Goal: Information Seeking & Learning: Learn about a topic

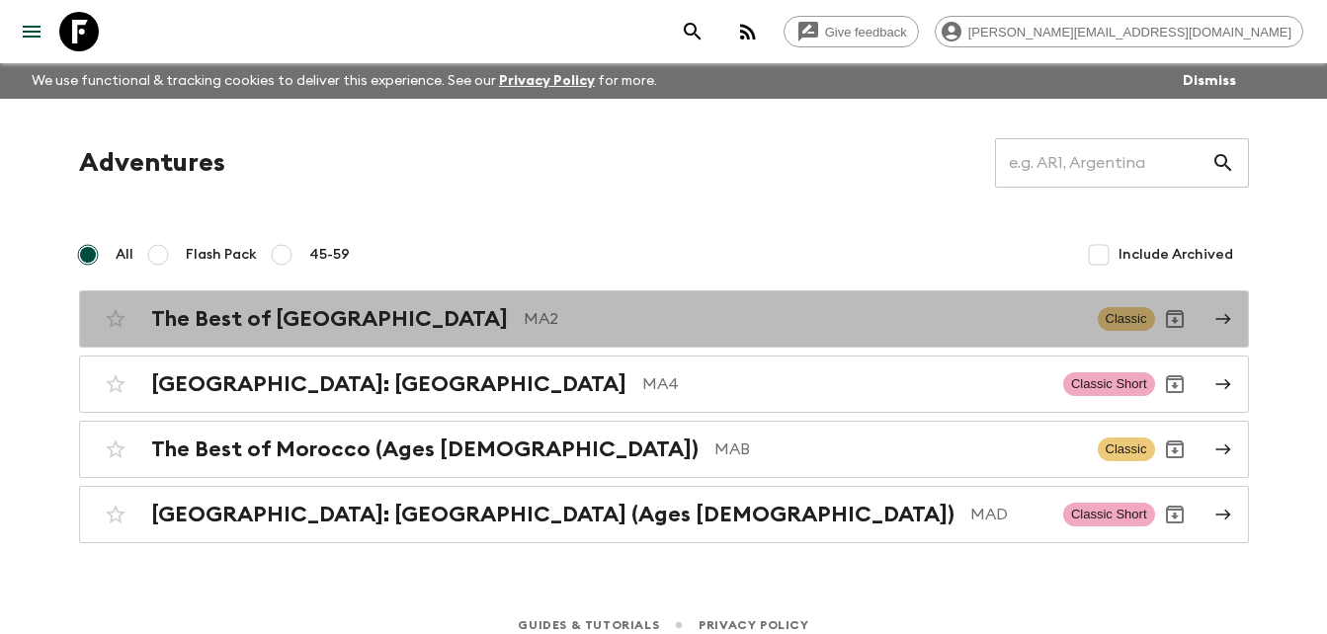
click at [342, 322] on h2 "The Best of [GEOGRAPHIC_DATA]" at bounding box center [329, 319] width 357 height 26
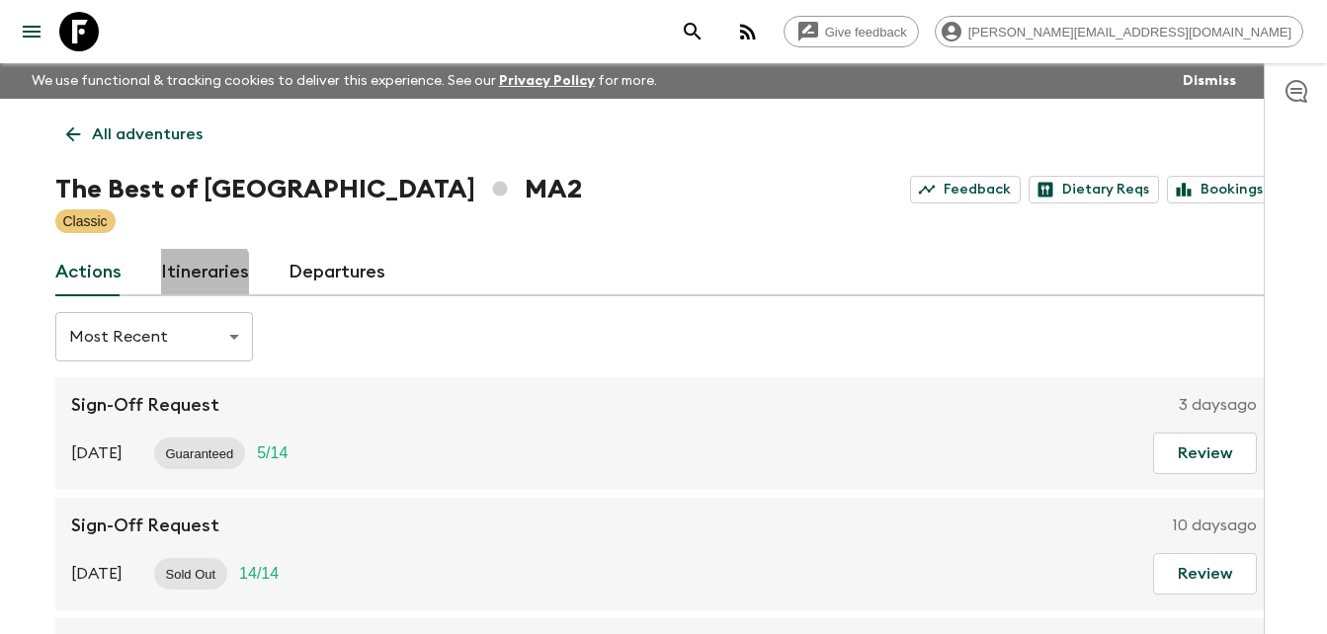
click at [197, 275] on link "Itineraries" at bounding box center [205, 272] width 88 height 47
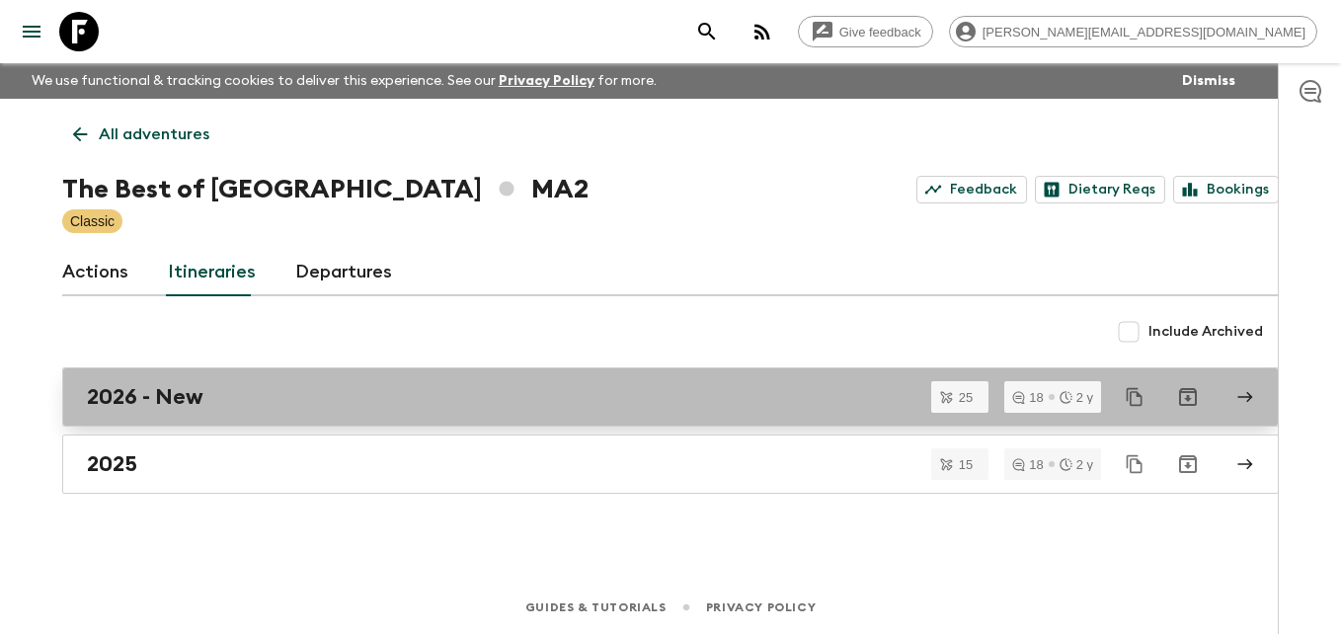
click at [141, 395] on h2 "2026 - New" at bounding box center [145, 397] width 117 height 26
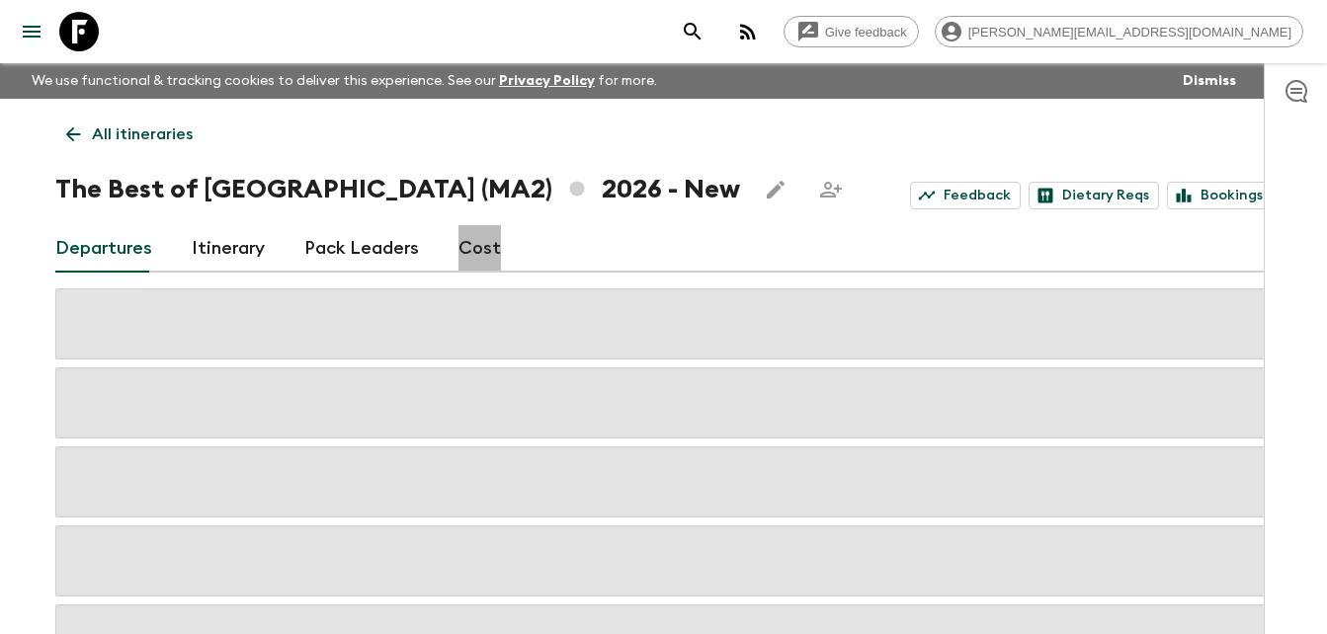
click at [479, 252] on link "Cost" at bounding box center [479, 248] width 42 height 47
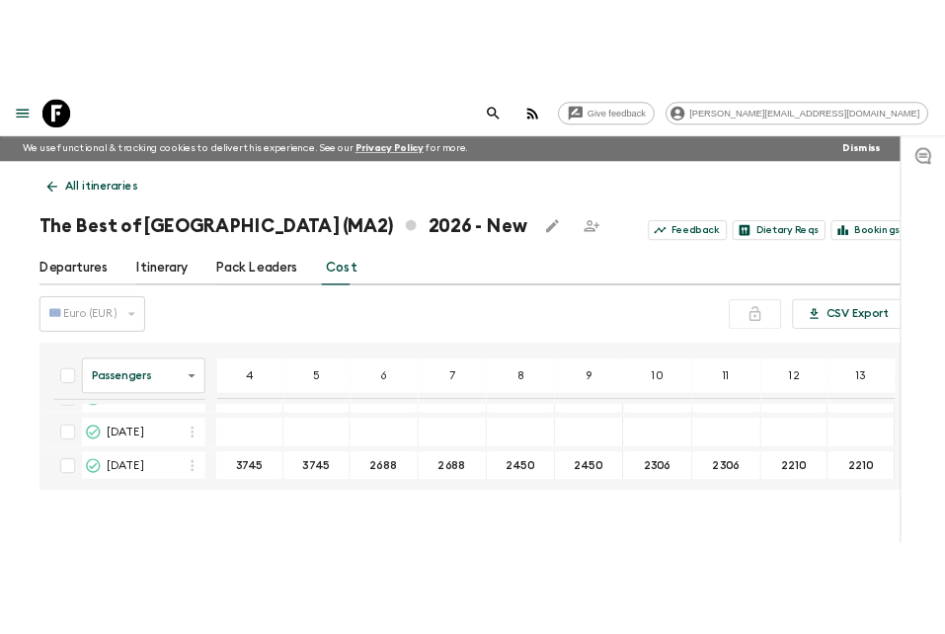
scroll to position [180, 0]
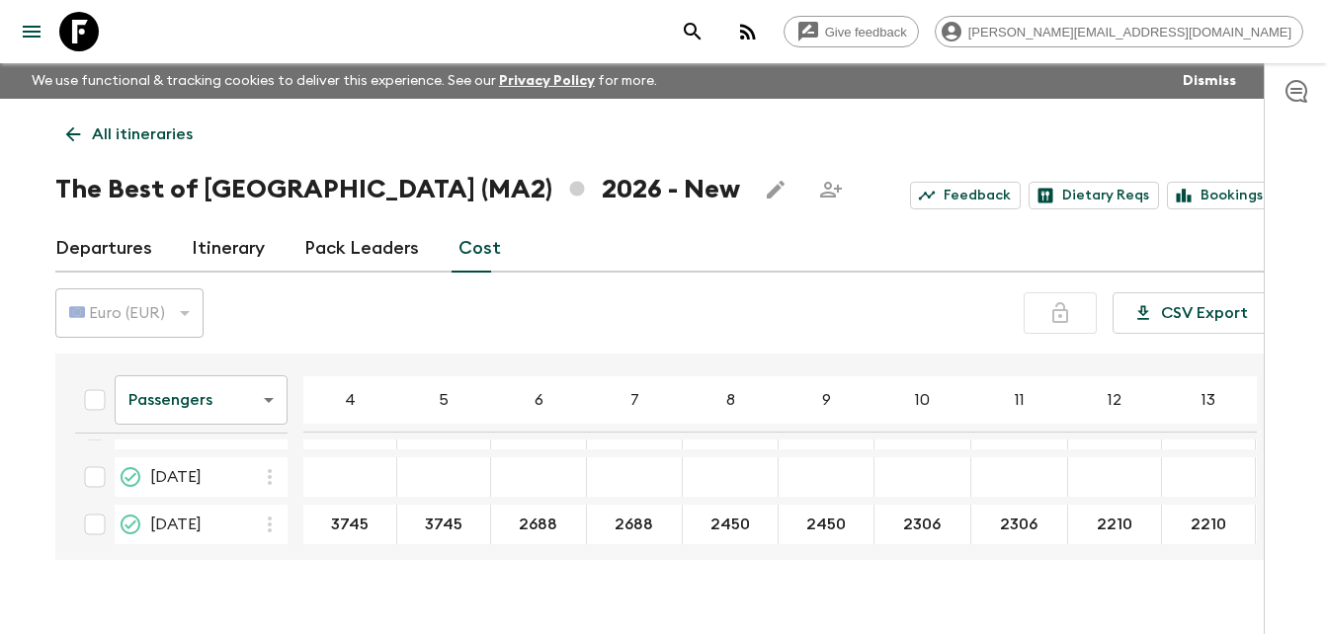
drag, startPoint x: 1258, startPoint y: 401, endPoint x: 1258, endPoint y: 374, distance: 26.7
click at [1258, 374] on div "Passengers passengersCost ​ 4 5 6 7 8 9 10 11 12 13 14 15 16 17 18 [DATE] 3745 …" at bounding box center [663, 457] width 1217 height 206
click at [70, 134] on icon at bounding box center [72, 134] width 15 height 15
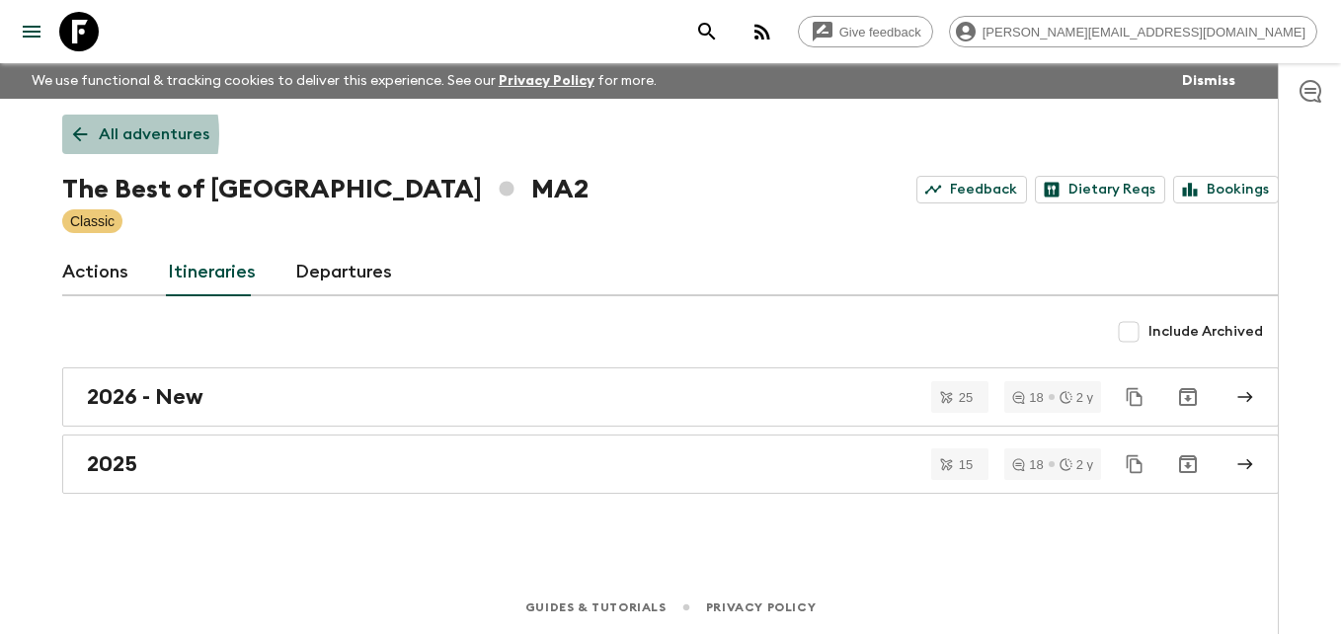
click at [70, 134] on icon at bounding box center [80, 134] width 22 height 22
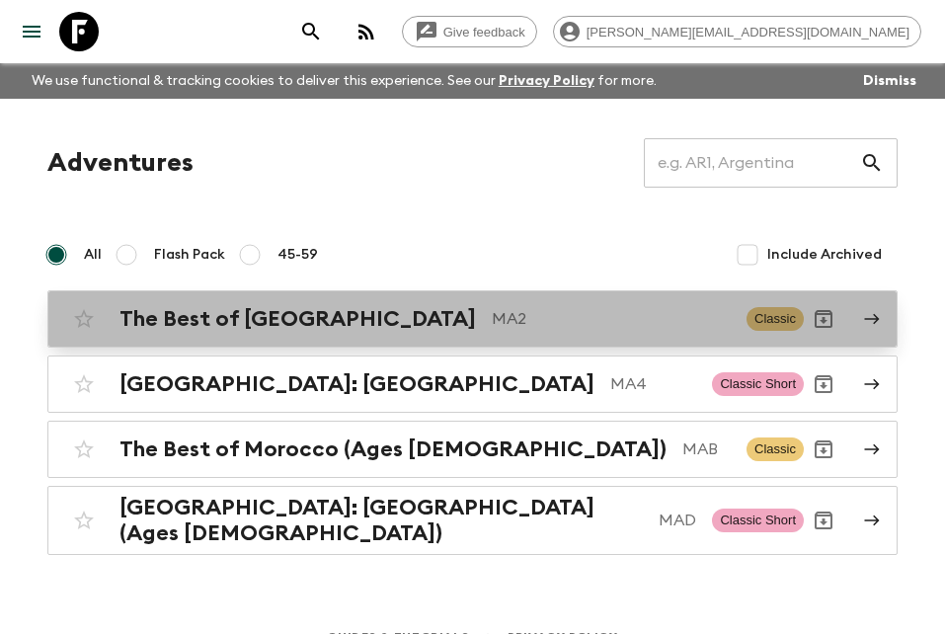
click at [266, 324] on h2 "The Best of [GEOGRAPHIC_DATA]" at bounding box center [298, 319] width 357 height 26
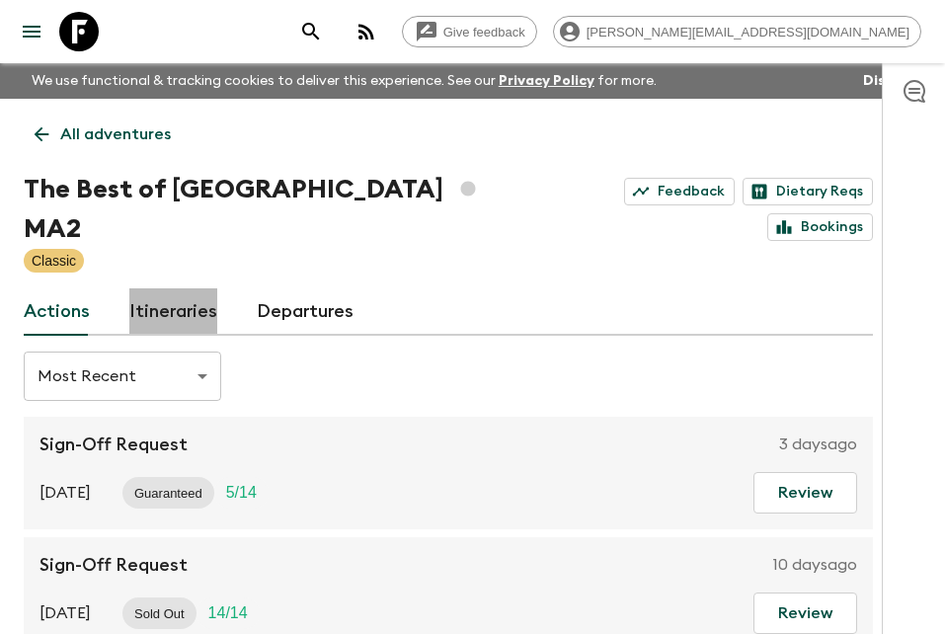
click at [195, 288] on link "Itineraries" at bounding box center [173, 311] width 88 height 47
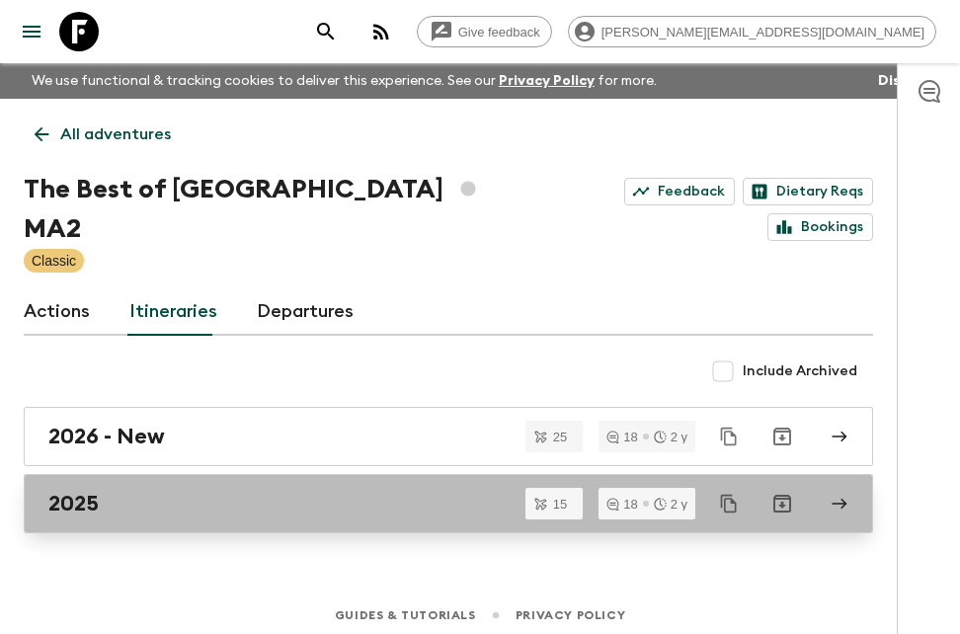
click at [124, 491] on div "2025" at bounding box center [429, 504] width 763 height 26
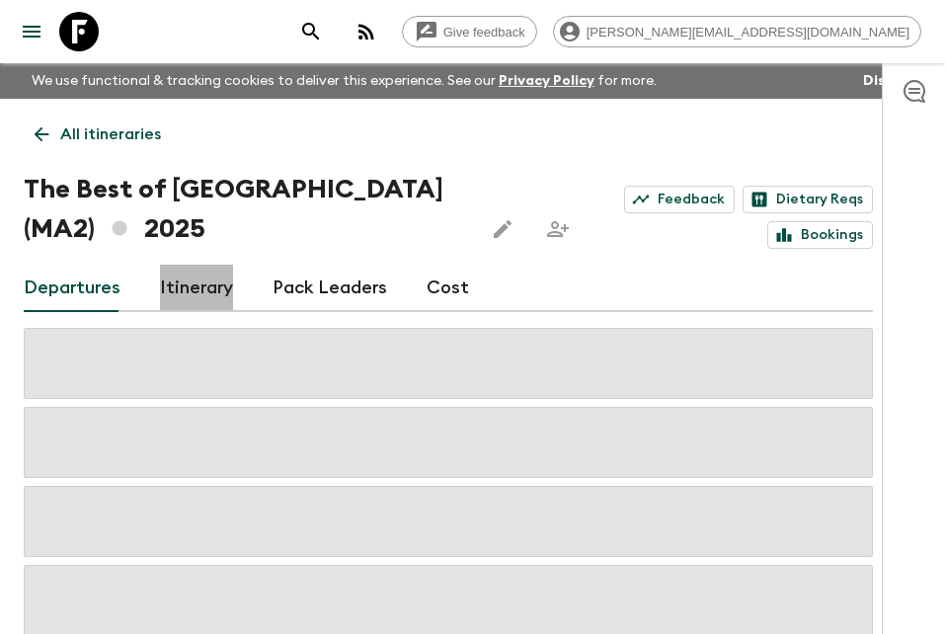
click at [187, 292] on link "Itinerary" at bounding box center [196, 288] width 73 height 47
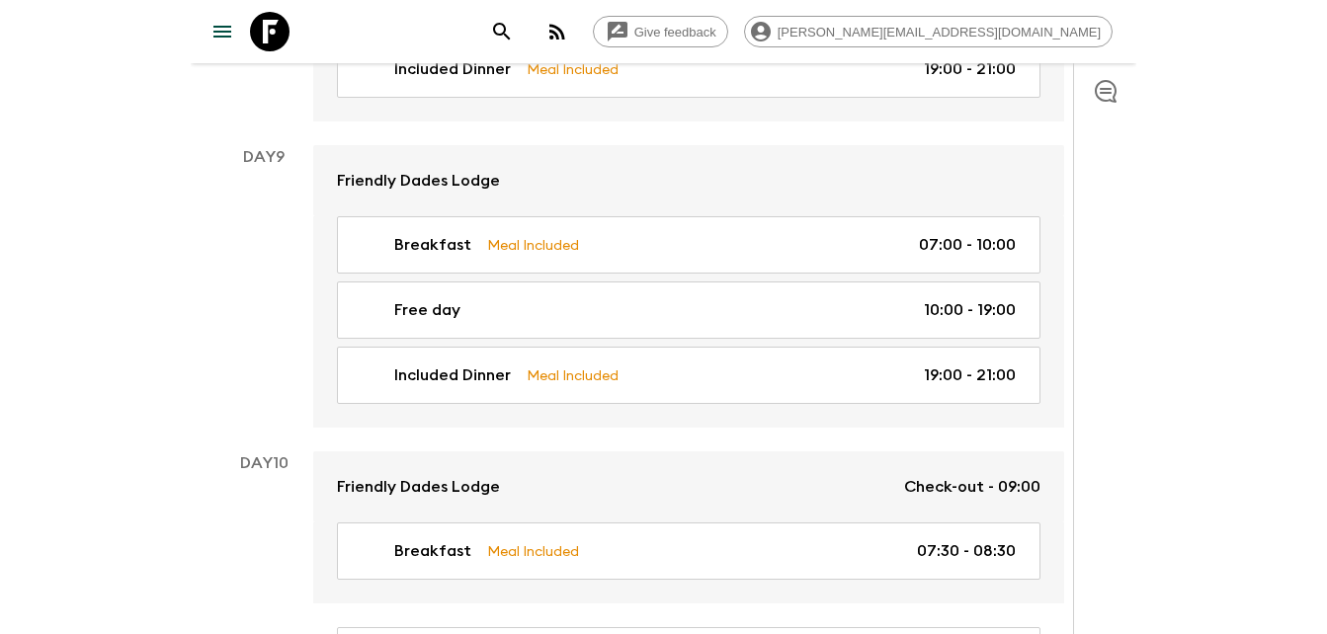
scroll to position [4583, 0]
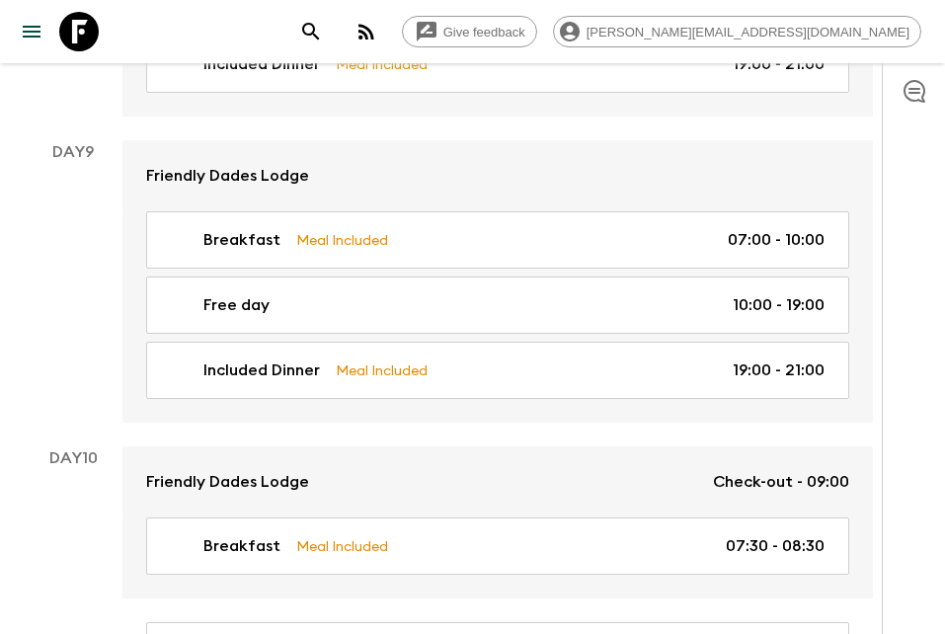
click at [71, 366] on div "Day 9" at bounding box center [73, 281] width 99 height 283
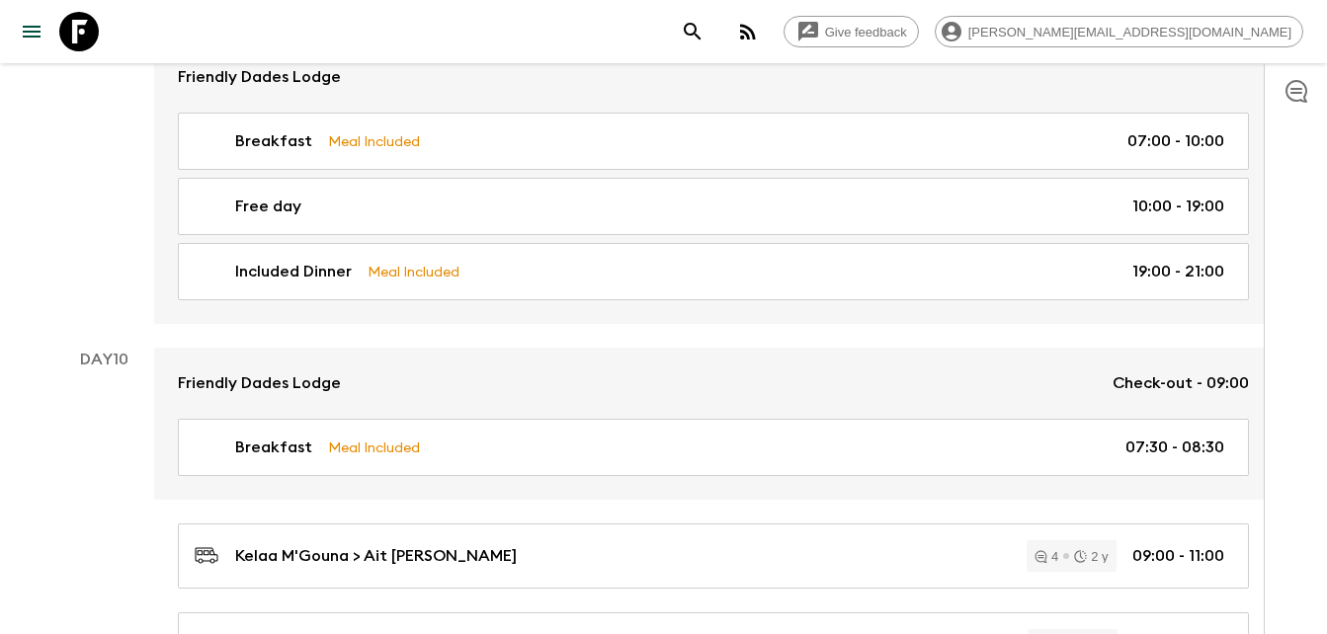
click at [141, 285] on div "Day 9" at bounding box center [104, 182] width 99 height 283
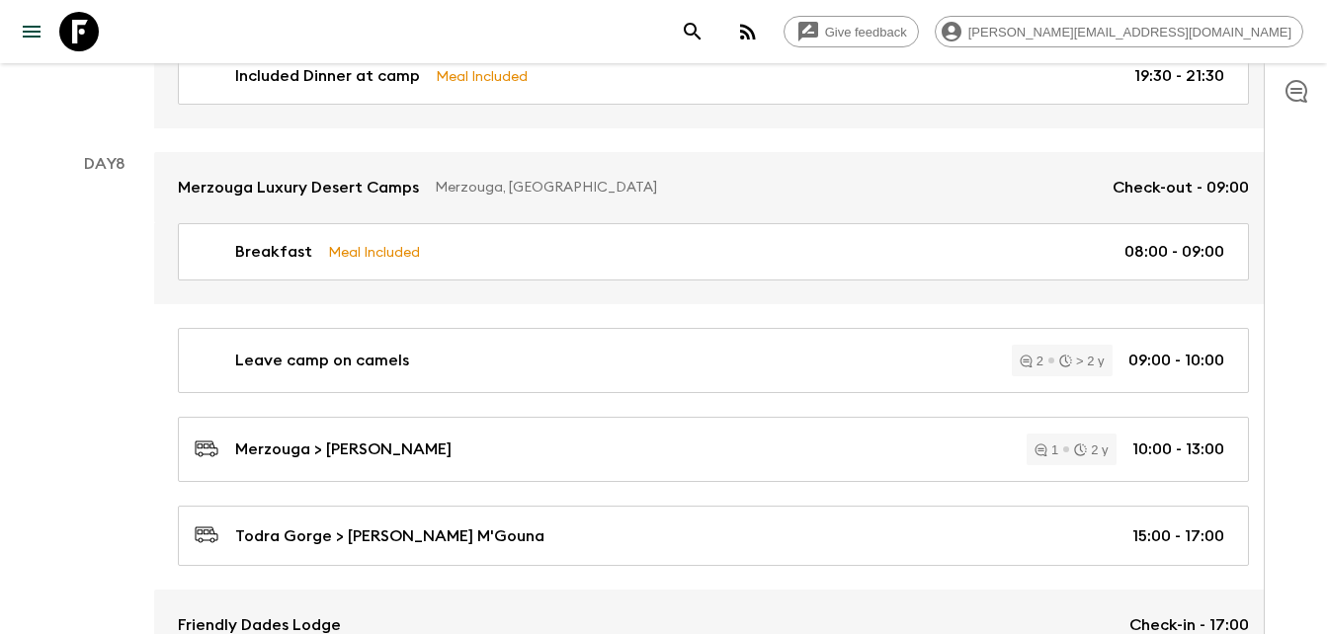
scroll to position [3793, 0]
